Goal: Task Accomplishment & Management: Complete application form

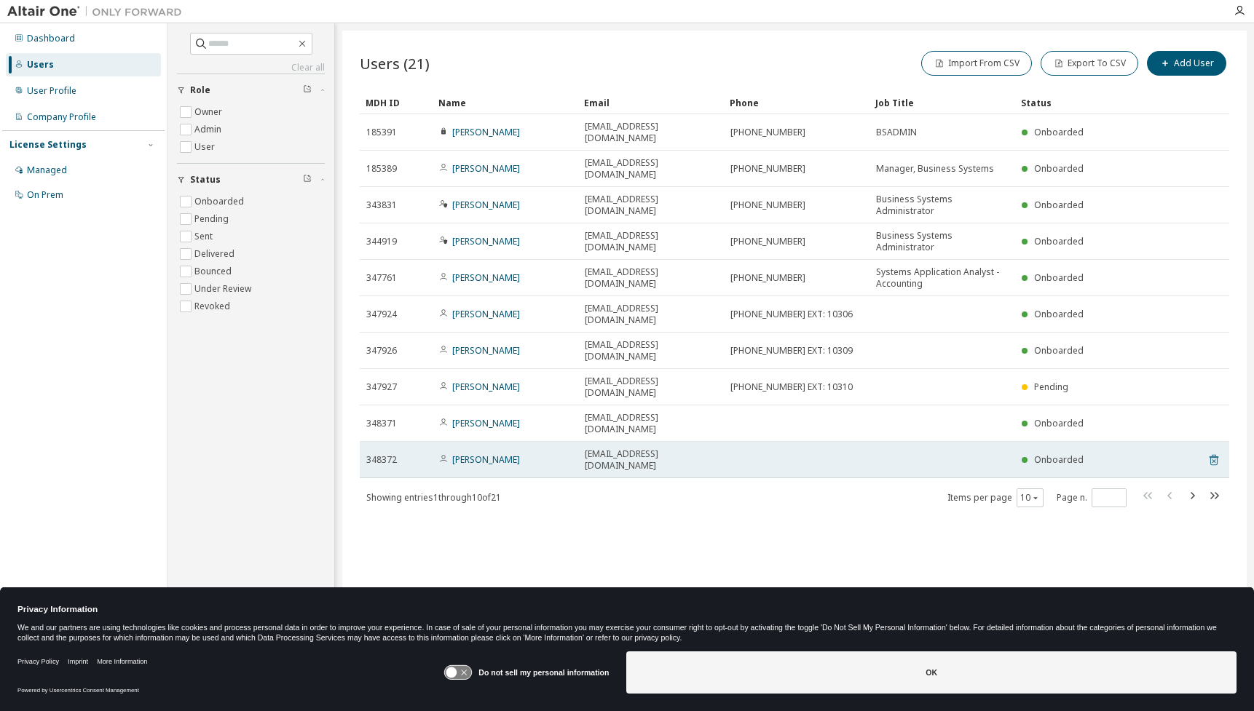
click at [1213, 460] on icon at bounding box center [1214, 462] width 4 height 4
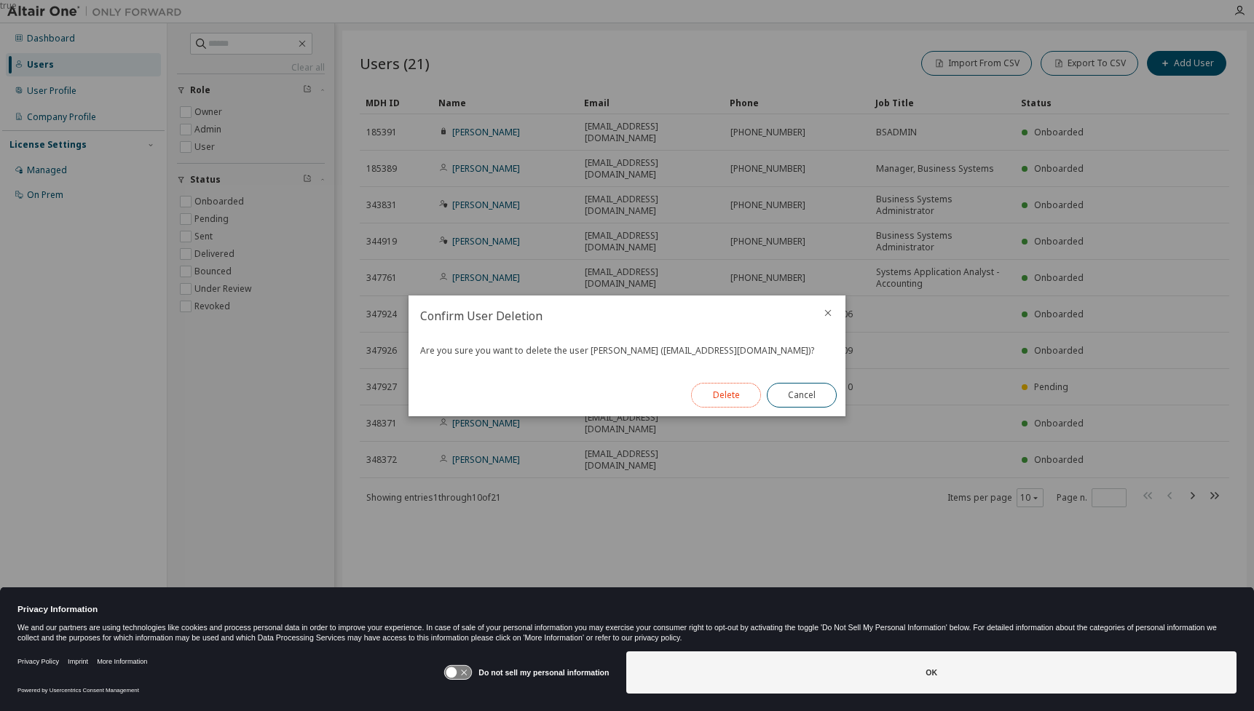
click at [736, 401] on button "Delete" at bounding box center [726, 395] width 70 height 25
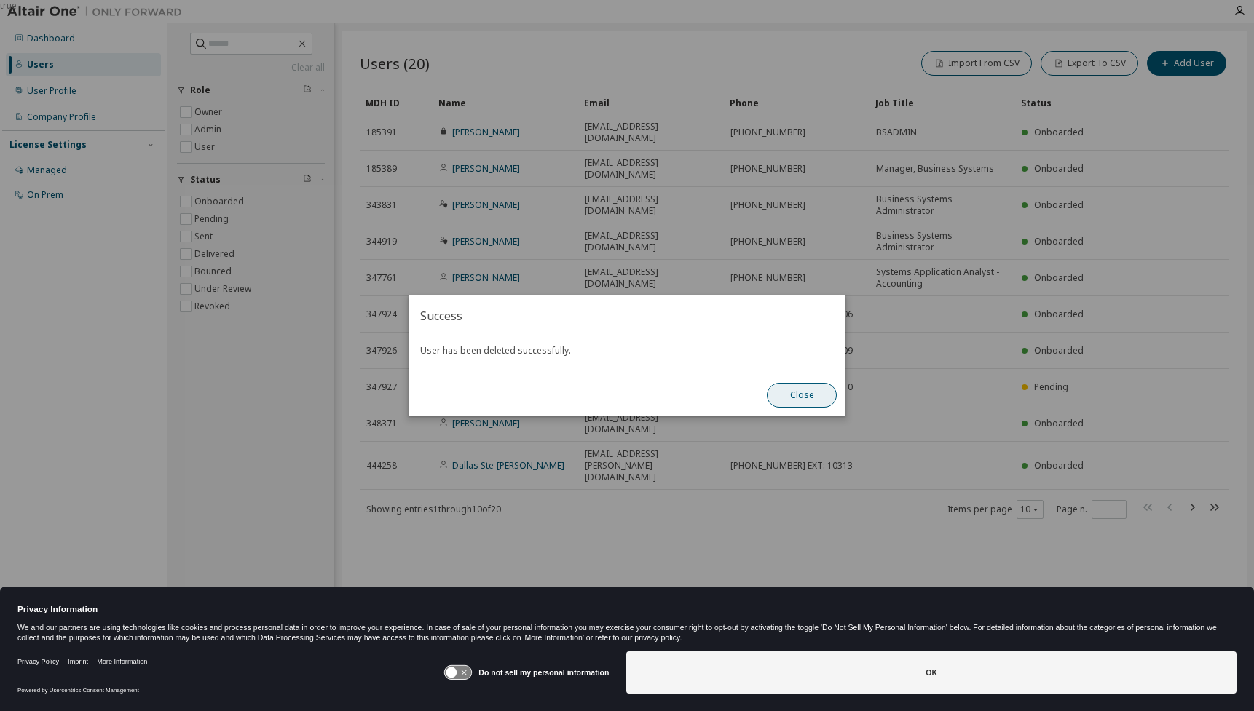
click at [783, 399] on button "Close" at bounding box center [802, 395] width 70 height 25
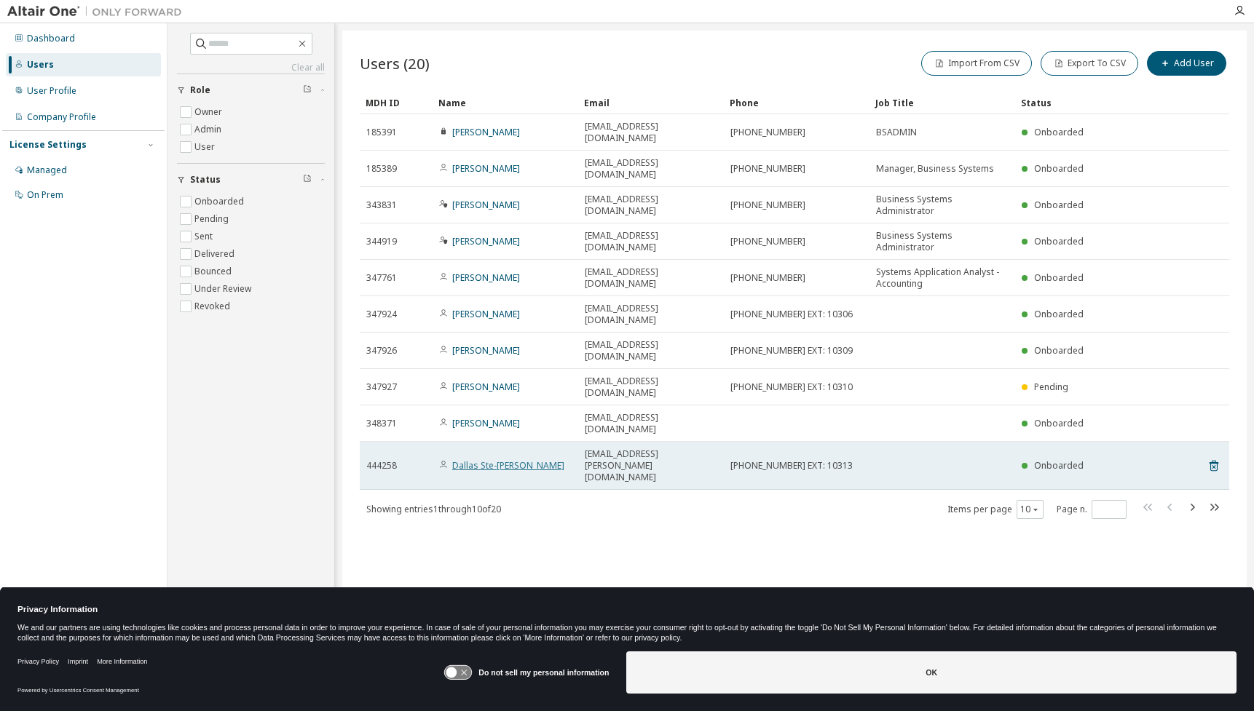
click at [476, 460] on link "Dallas Ste-Marie" at bounding box center [508, 466] width 112 height 12
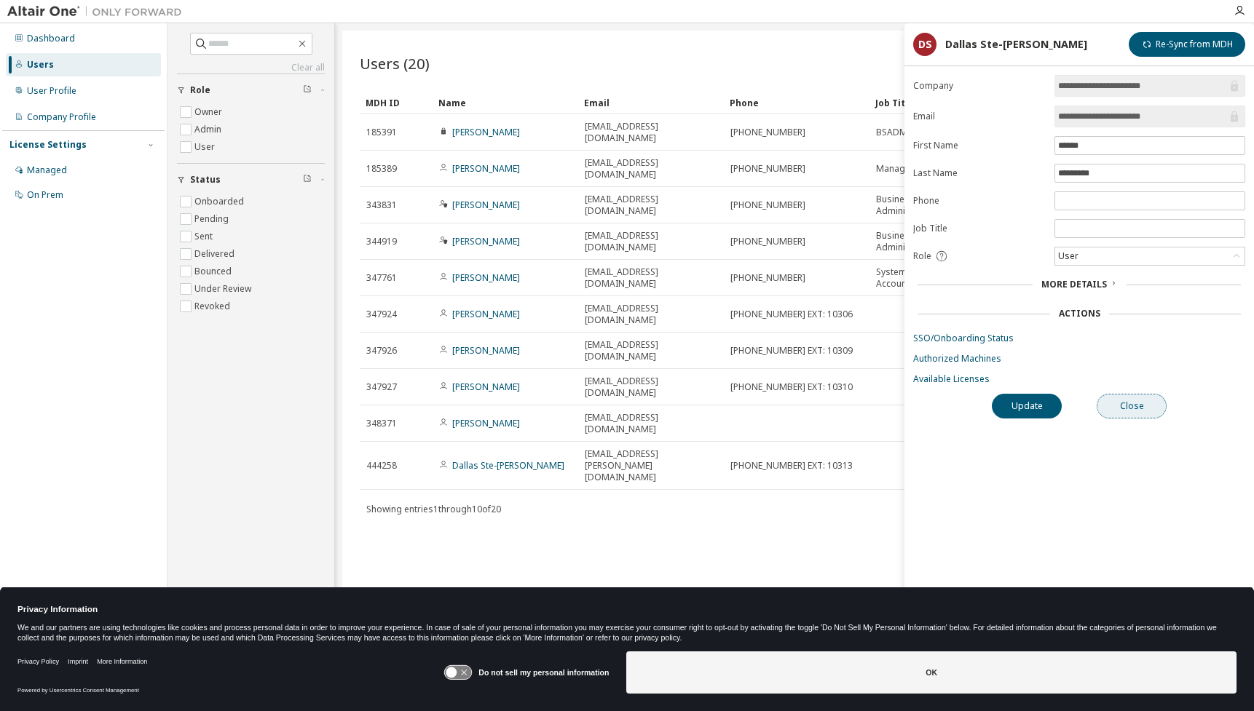
click at [1111, 409] on button "Close" at bounding box center [1132, 406] width 70 height 25
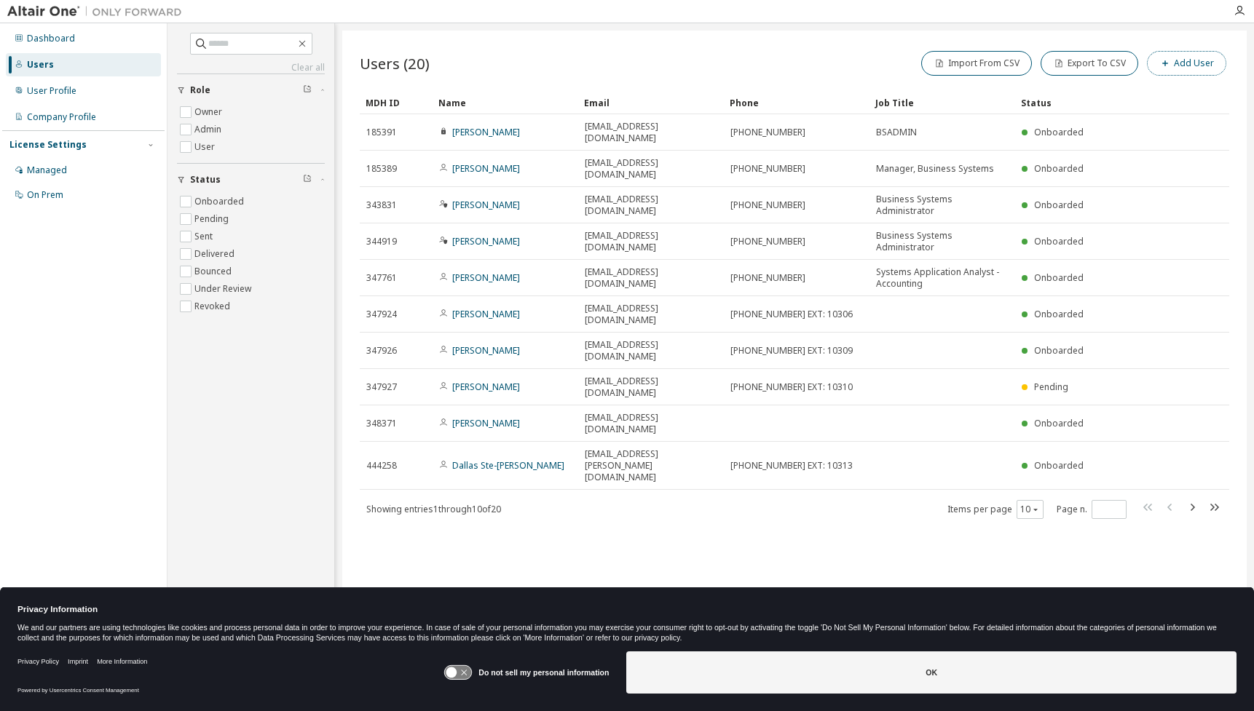
click at [1196, 64] on button "Add User" at bounding box center [1186, 63] width 79 height 25
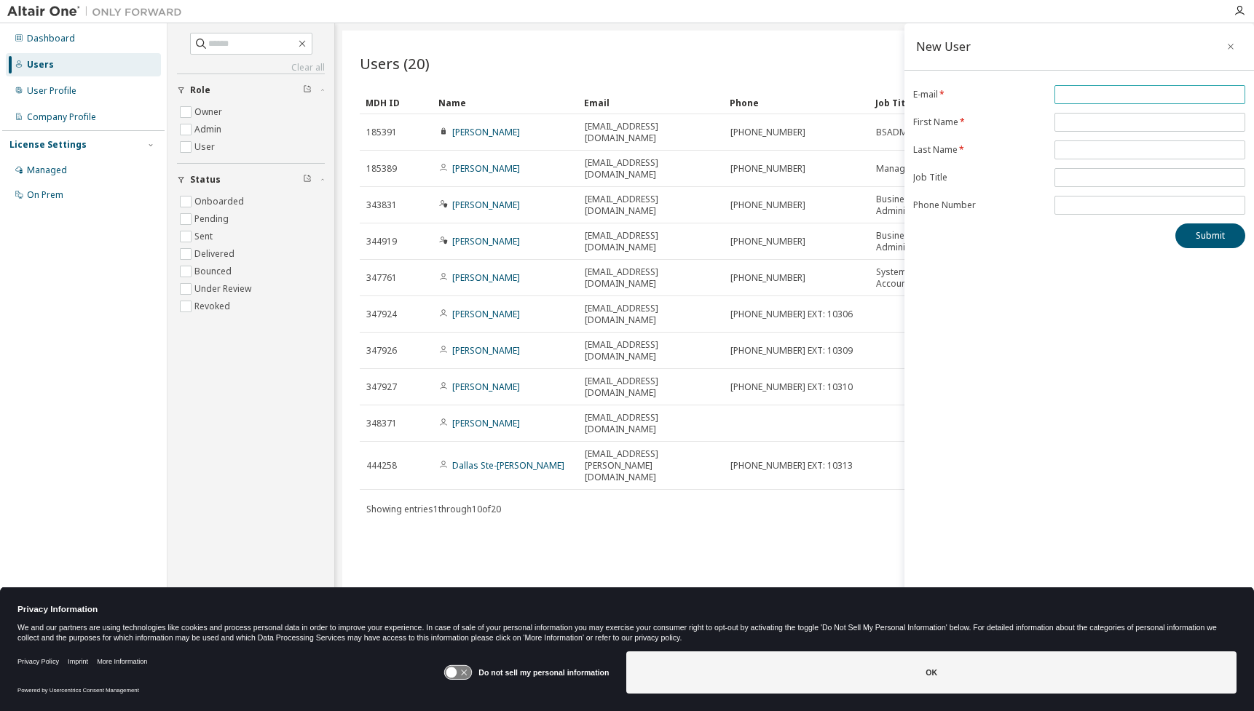
click at [1089, 91] on input "email" at bounding box center [1150, 95] width 184 height 12
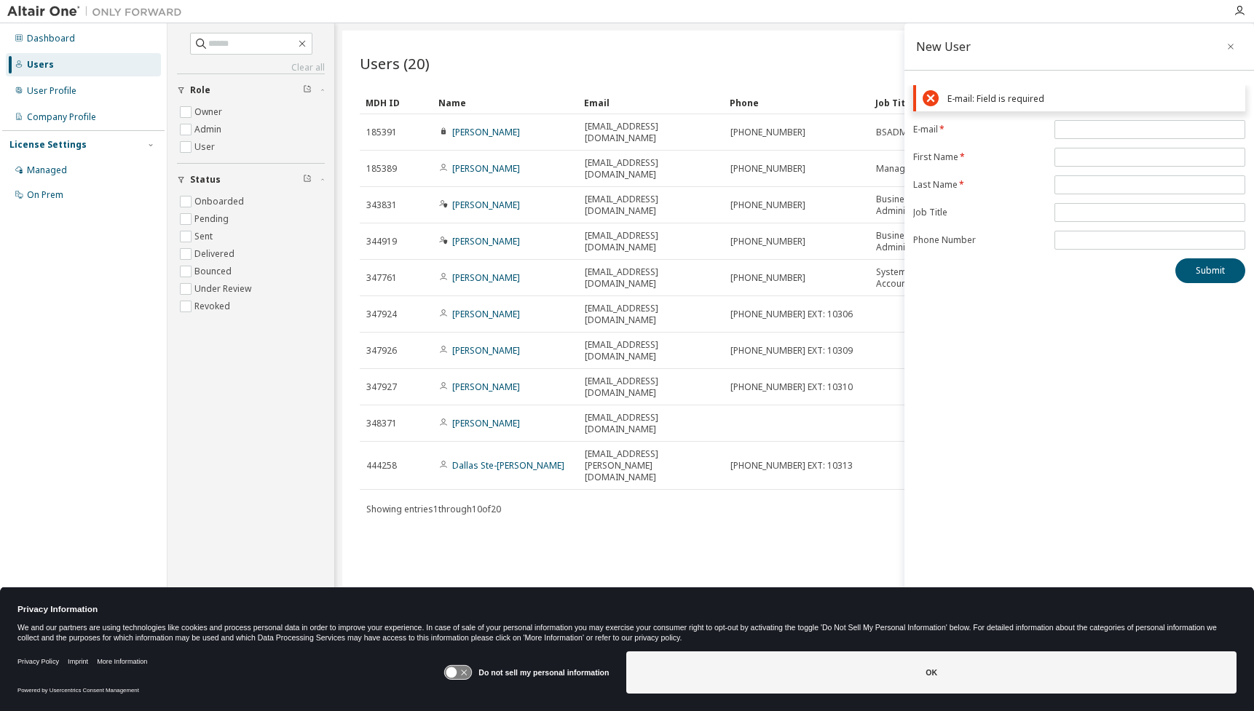
click at [1036, 307] on div "New User E-mail: Field is required E-mail * First Name * Last Name * Job Title …" at bounding box center [1079, 346] width 350 height 646
click at [1223, 50] on button "button" at bounding box center [1230, 46] width 23 height 23
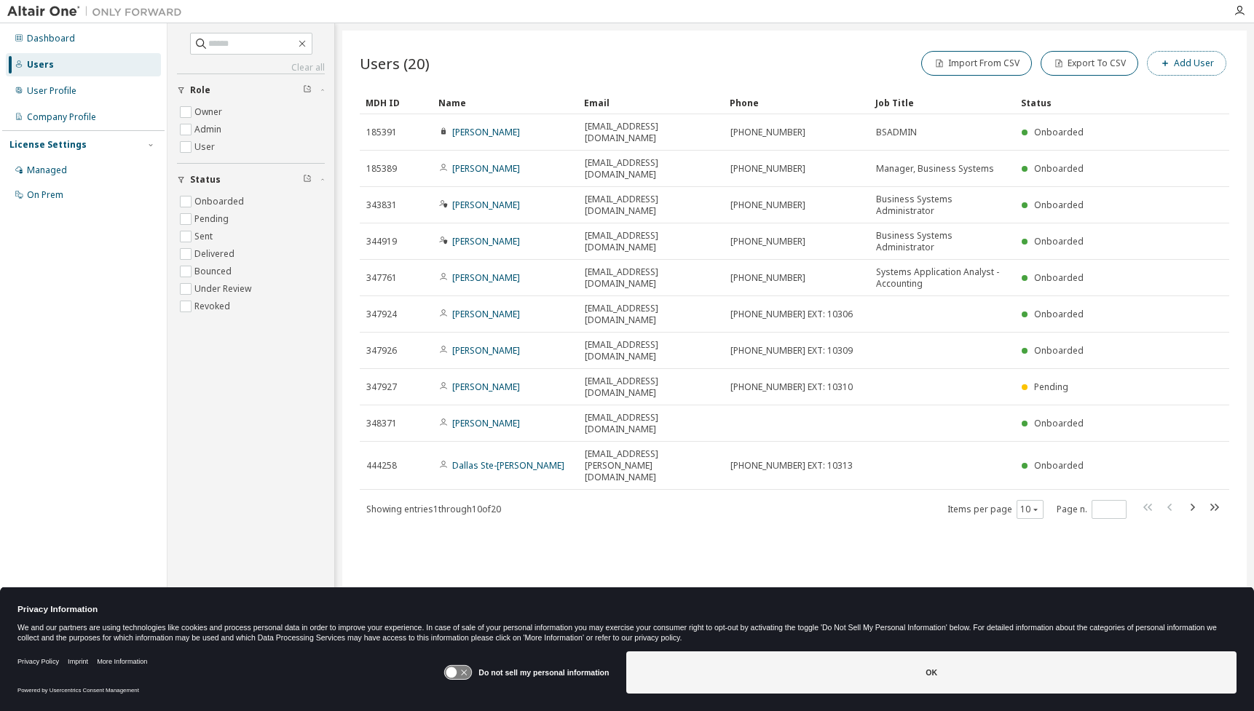
click at [1217, 56] on button "Add User" at bounding box center [1186, 63] width 79 height 25
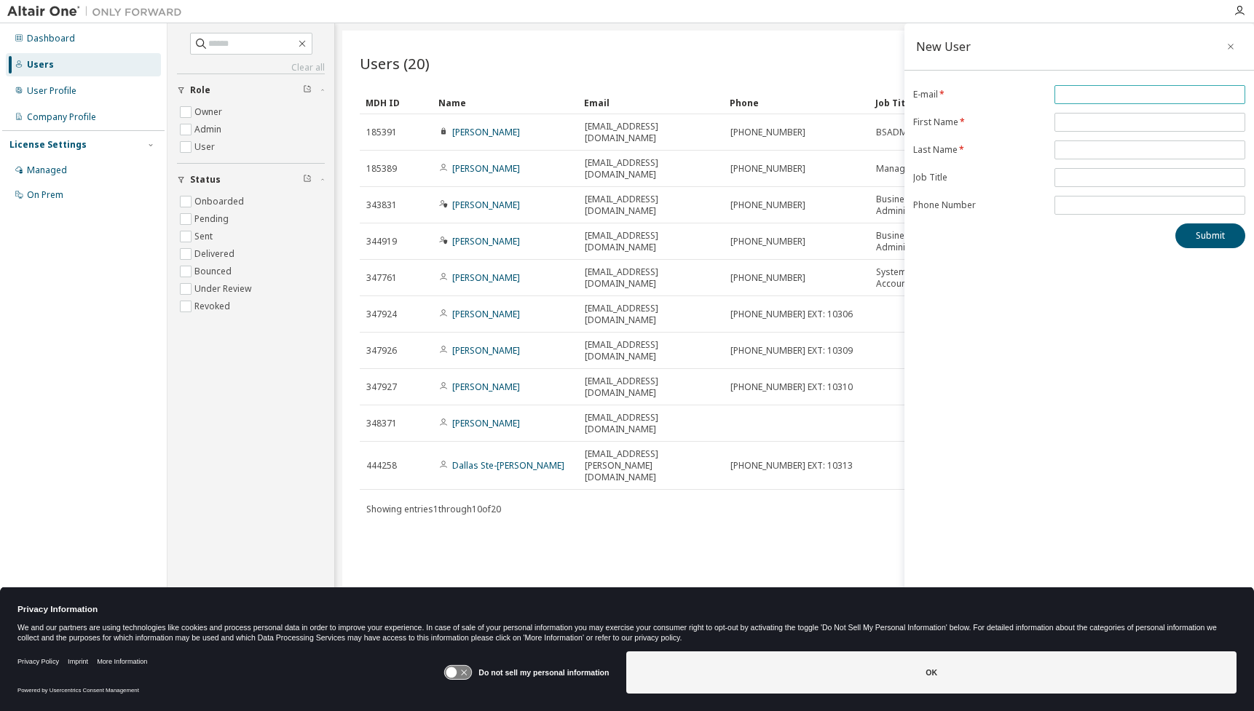
click at [1141, 94] on input "email" at bounding box center [1150, 95] width 184 height 12
paste input "**********"
type input "**********"
click at [1087, 118] on input "text" at bounding box center [1150, 123] width 184 height 12
paste input "****"
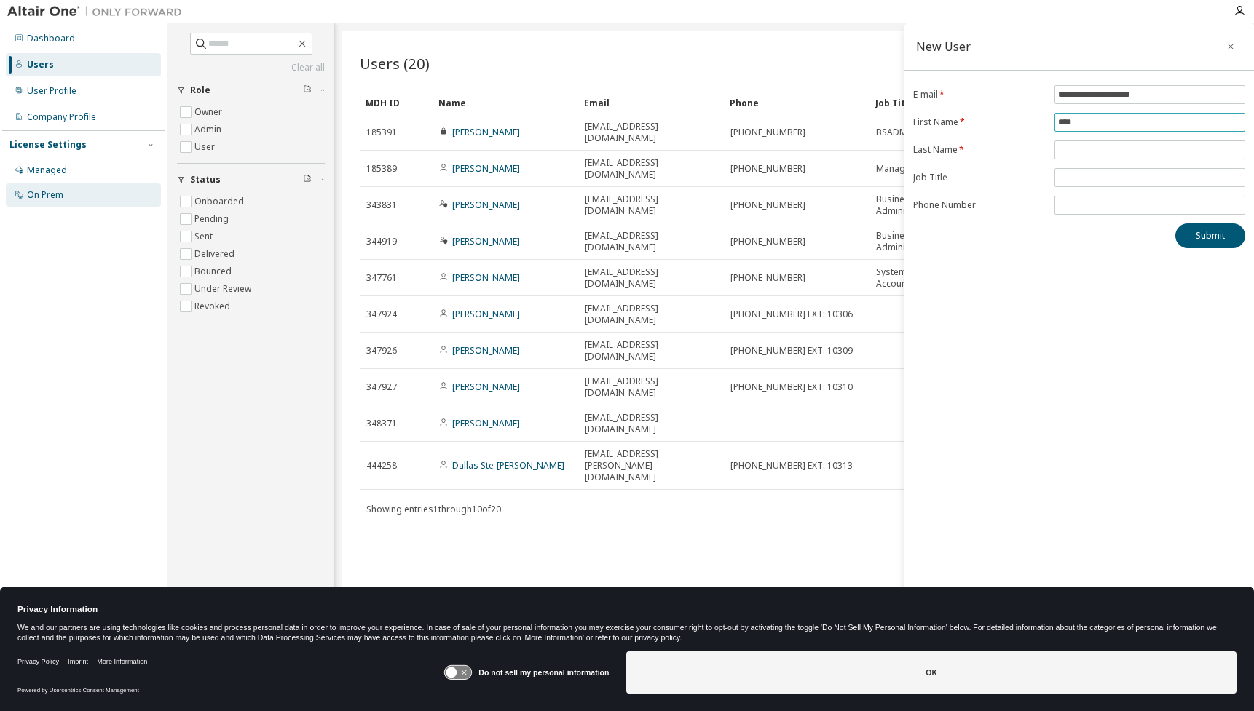
type input "****"
click at [1086, 142] on span at bounding box center [1149, 150] width 191 height 19
click at [1086, 148] on input "text" at bounding box center [1150, 150] width 184 height 12
paste input "******"
type input "******"
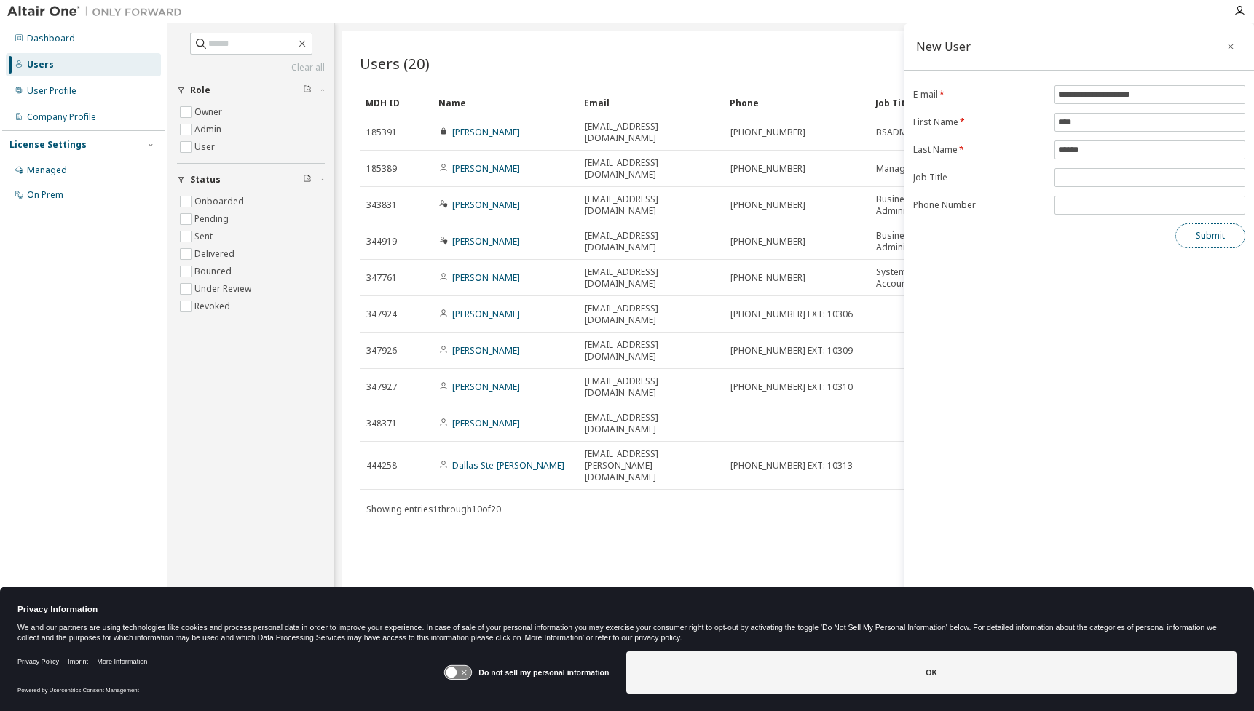
click at [1214, 234] on button "Submit" at bounding box center [1210, 236] width 70 height 25
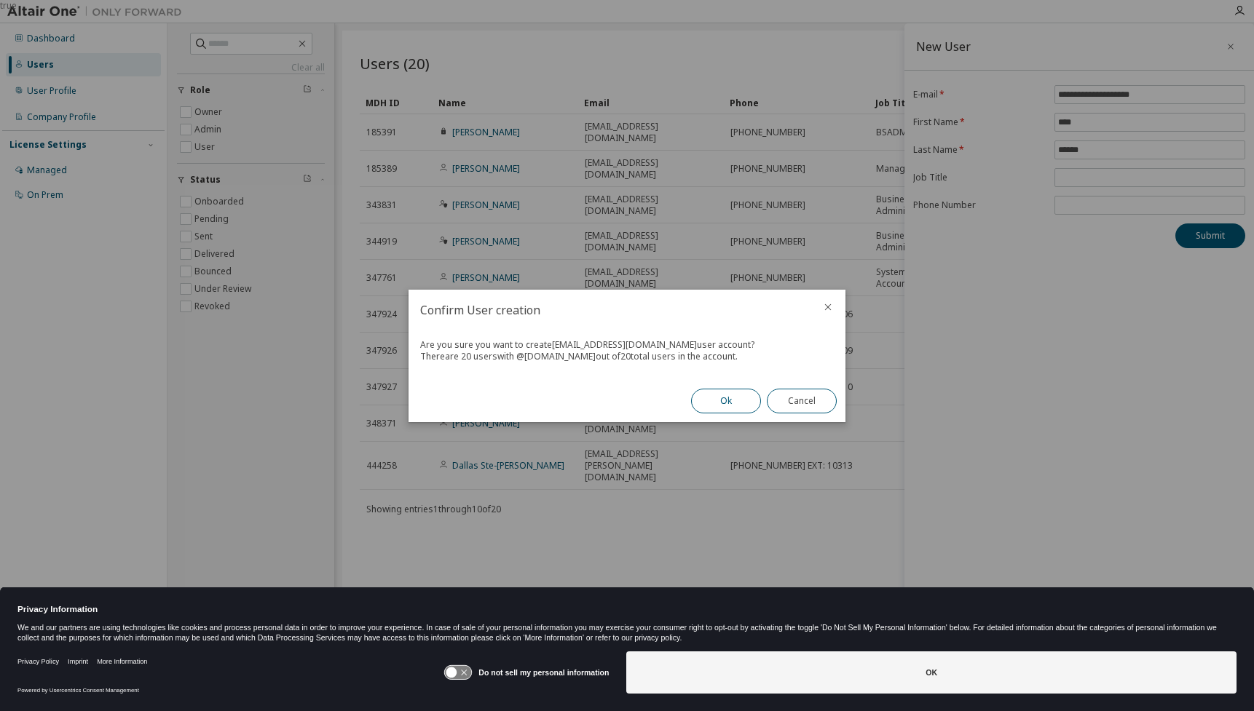
click at [742, 409] on button "Ok" at bounding box center [726, 401] width 70 height 25
click at [802, 403] on button "Close" at bounding box center [802, 401] width 70 height 25
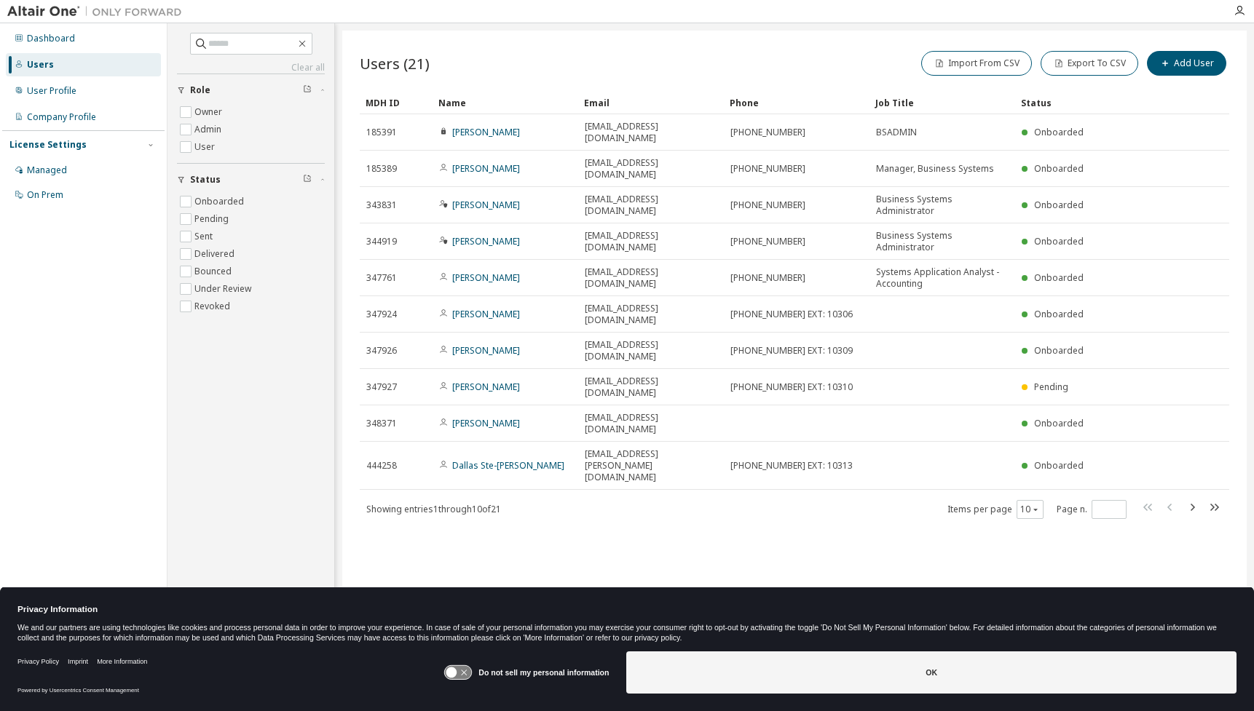
click at [1046, 499] on div "Items per page 10 Page n. *" at bounding box center [1084, 509] width 275 height 21
click at [1043, 500] on div "10" at bounding box center [1030, 509] width 27 height 19
click at [1037, 509] on icon "button" at bounding box center [1035, 510] width 4 height 2
click at [1038, 460] on div "50" at bounding box center [1075, 465] width 117 height 17
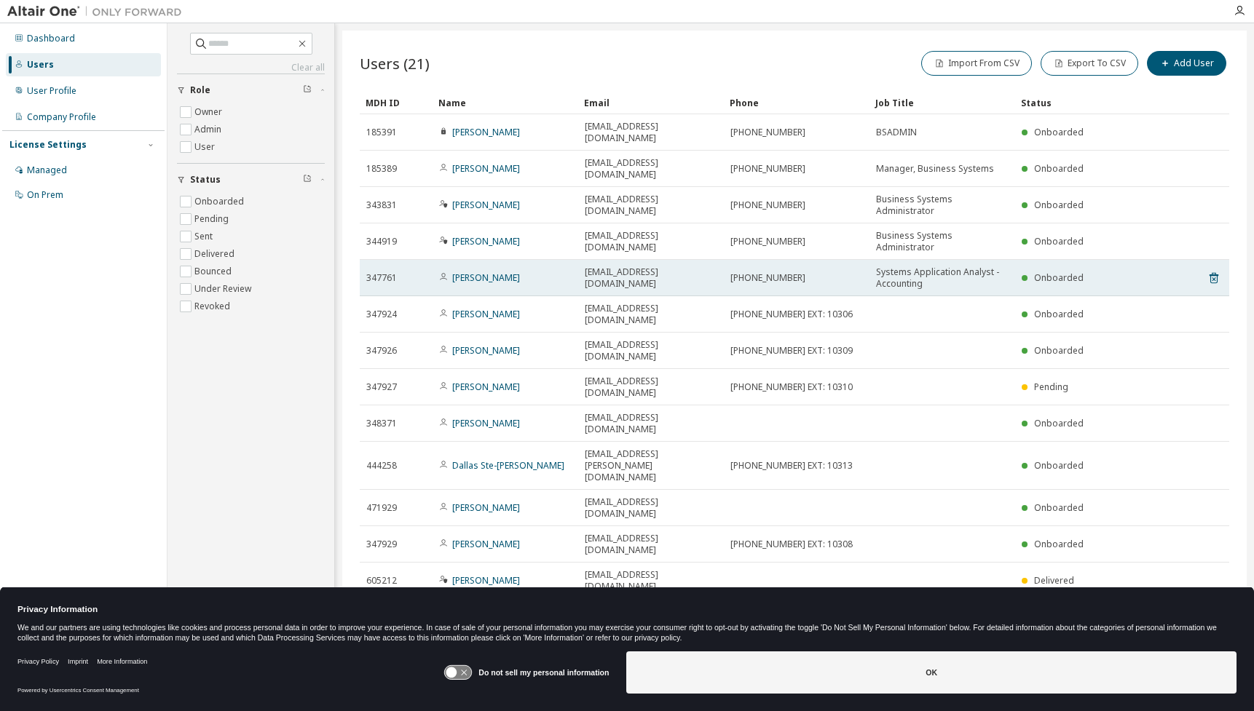
scroll to position [52, 0]
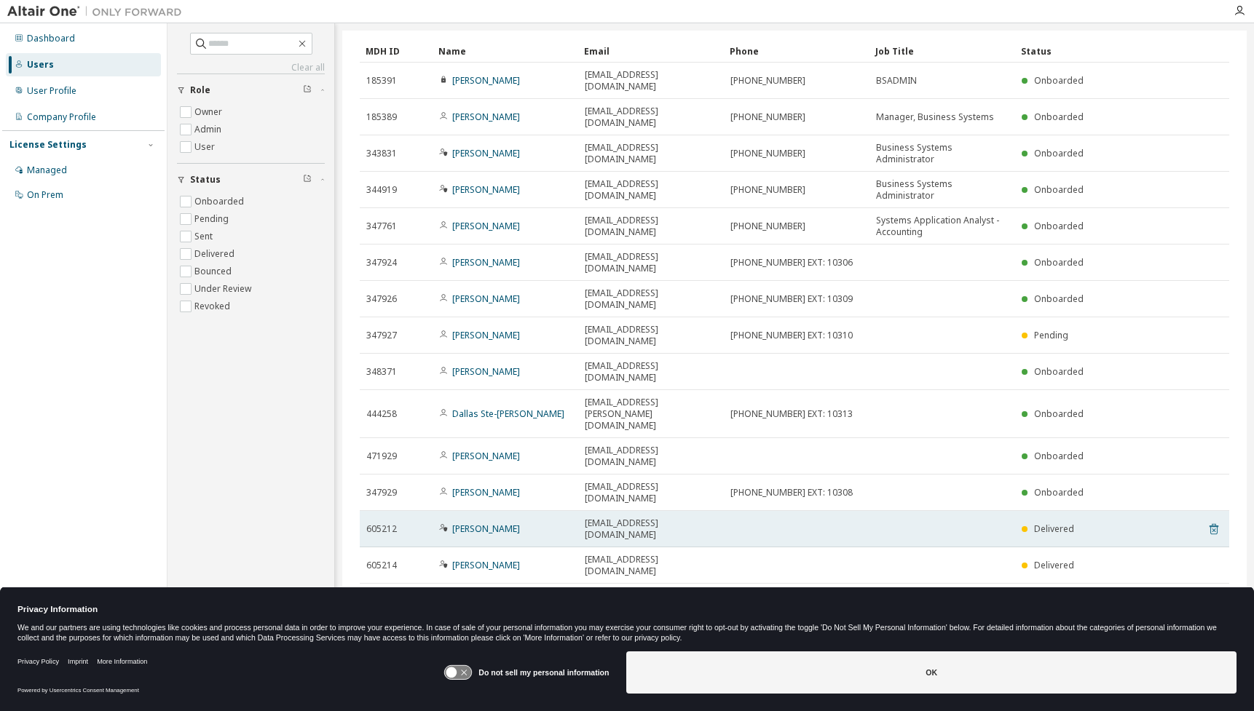
click at [1212, 529] on icon at bounding box center [1214, 531] width 4 height 4
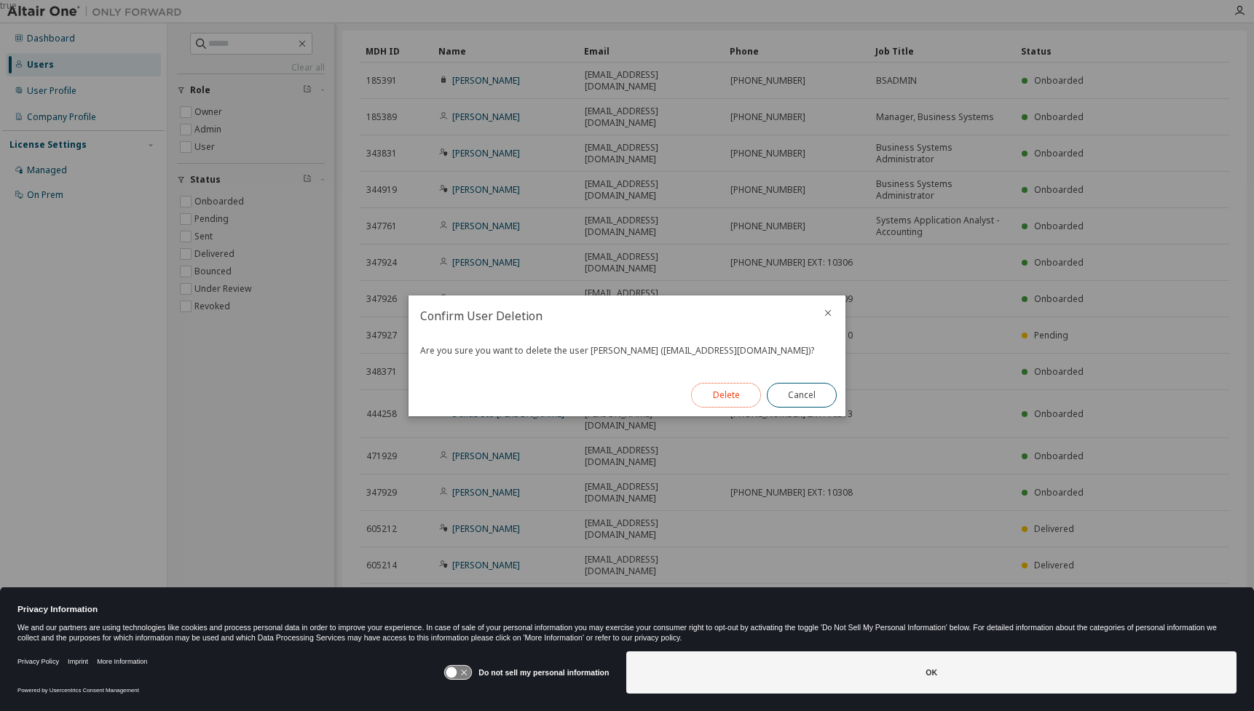
click at [698, 398] on button "Delete" at bounding box center [726, 395] width 70 height 25
click at [819, 396] on button "Close" at bounding box center [802, 395] width 70 height 25
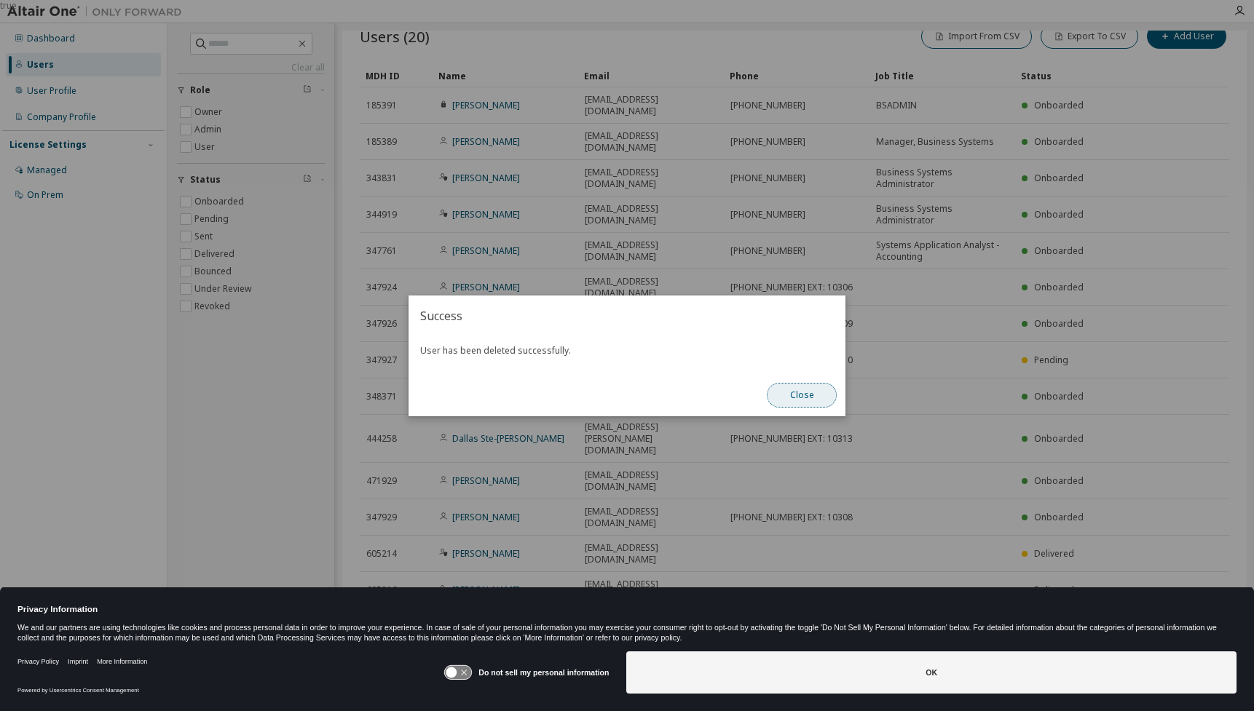
click at [794, 401] on button "Close" at bounding box center [802, 395] width 70 height 25
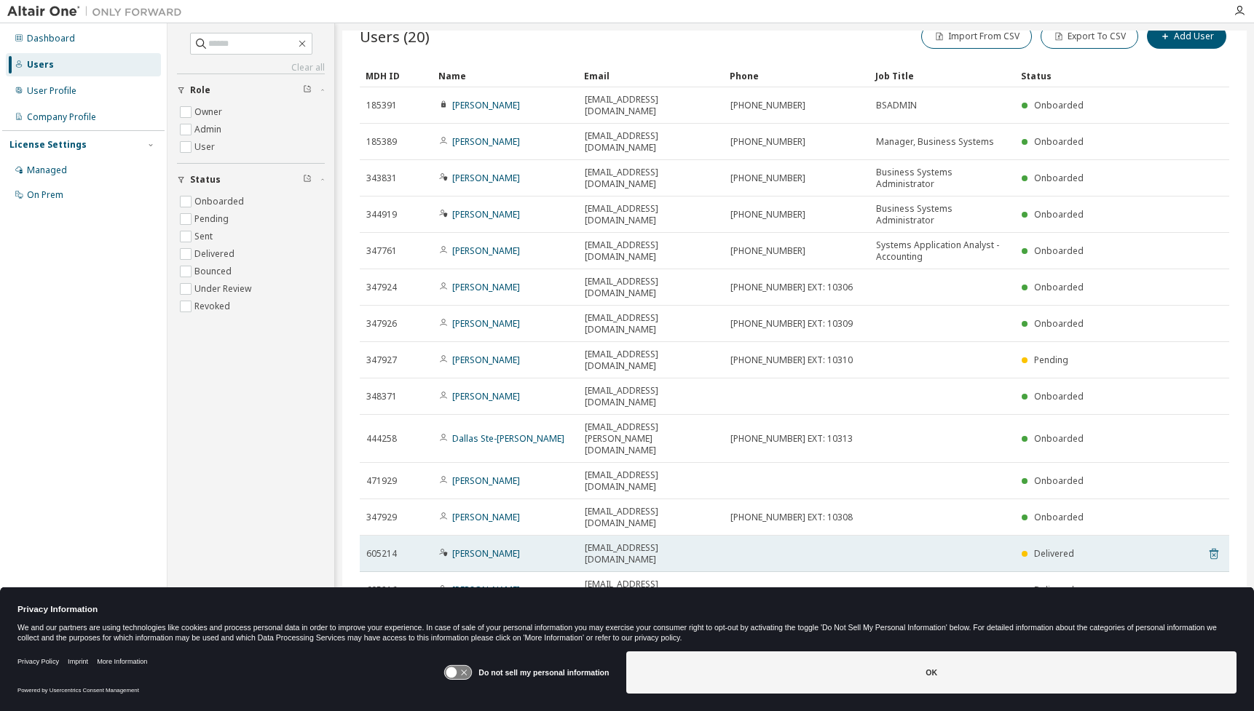
click at [1207, 545] on icon at bounding box center [1213, 553] width 13 height 17
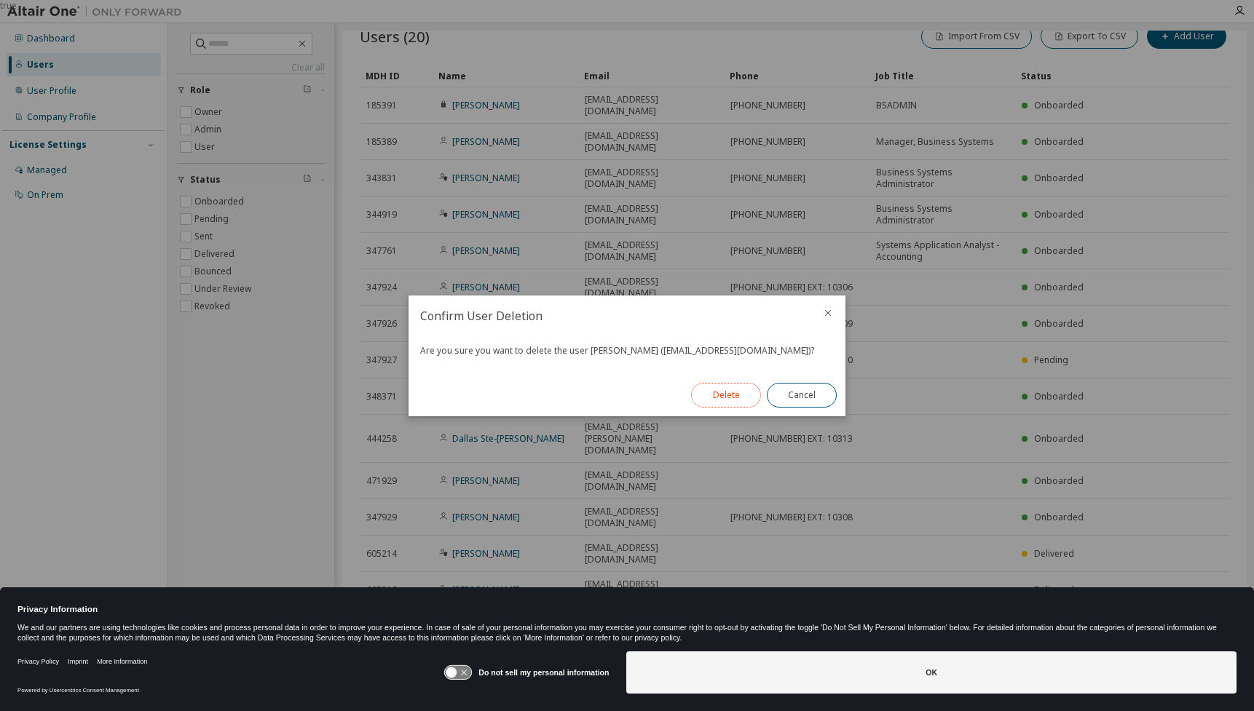
click at [750, 402] on button "Delete" at bounding box center [726, 395] width 70 height 25
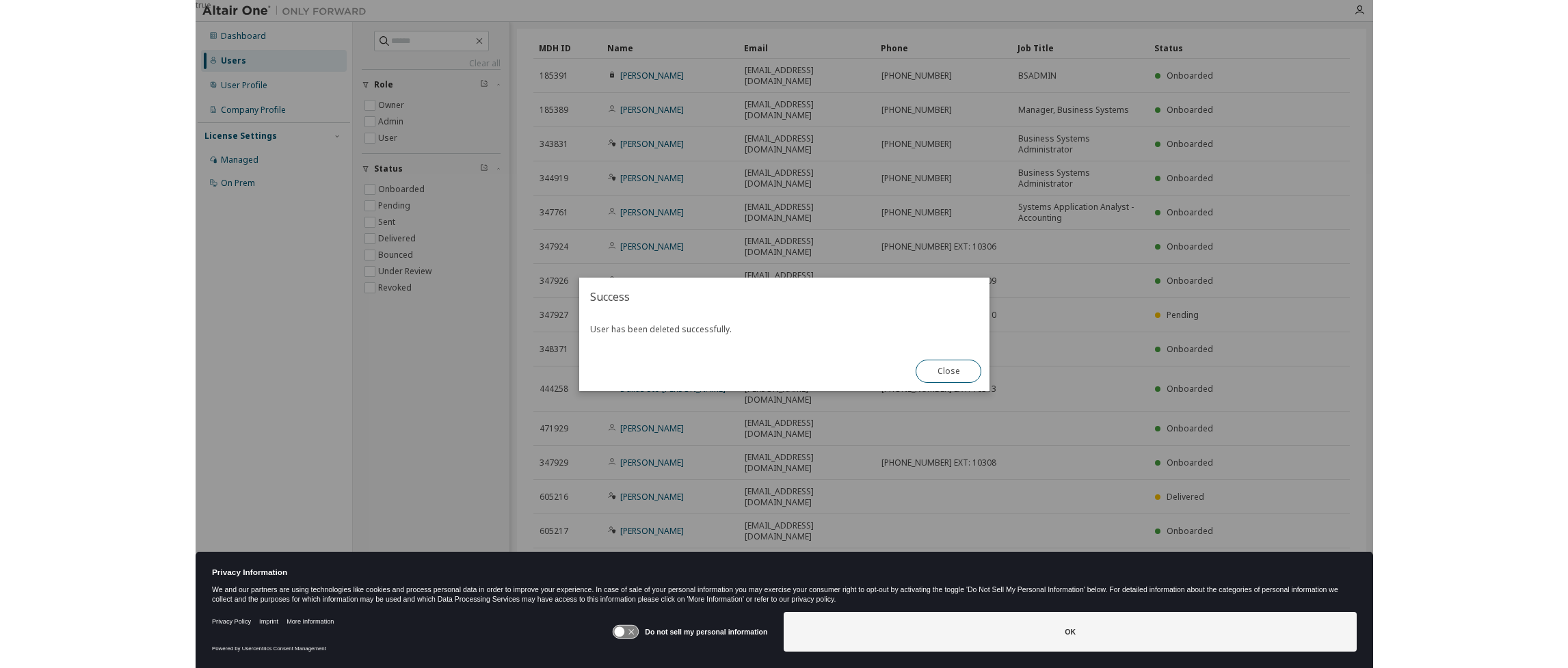
scroll to position [2, 0]
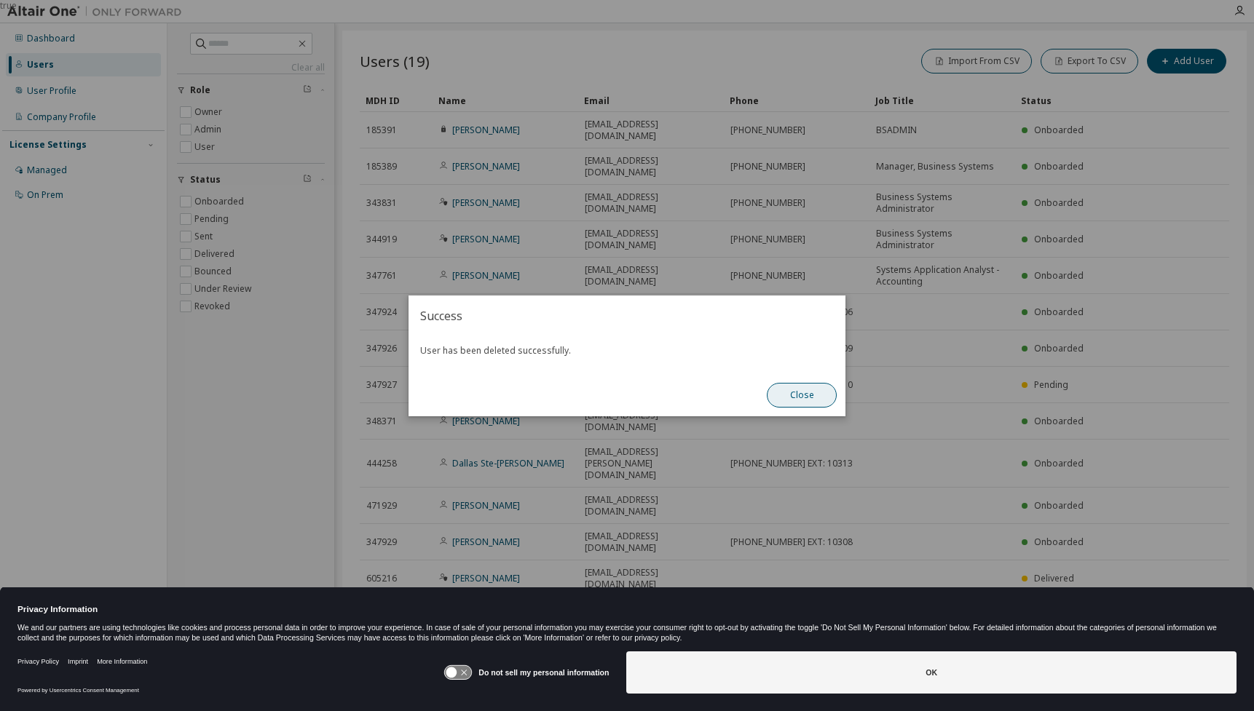
click at [811, 398] on button "Close" at bounding box center [802, 395] width 70 height 25
